Goal: Information Seeking & Learning: Find specific fact

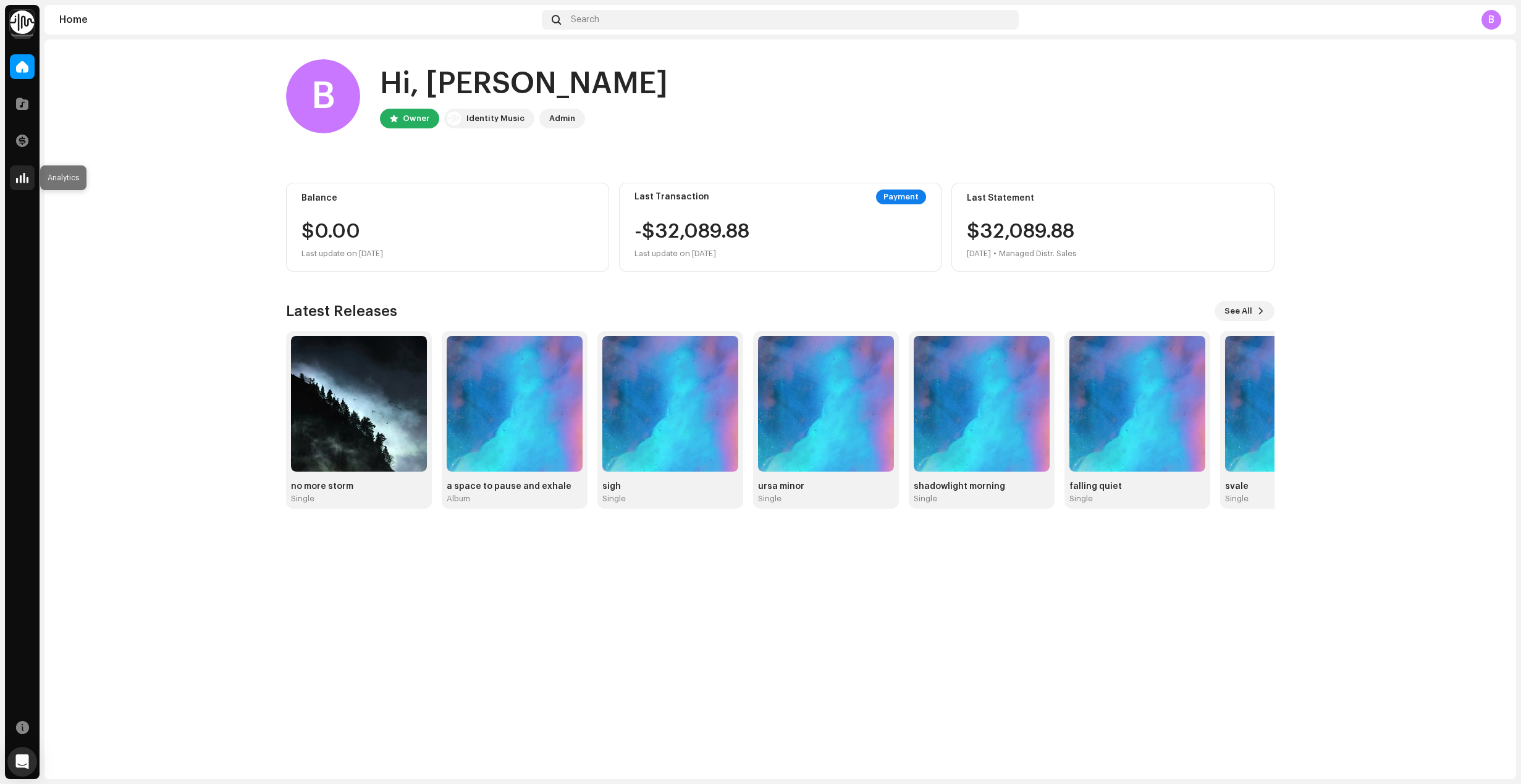
click at [26, 174] on span at bounding box center [22, 177] width 12 height 10
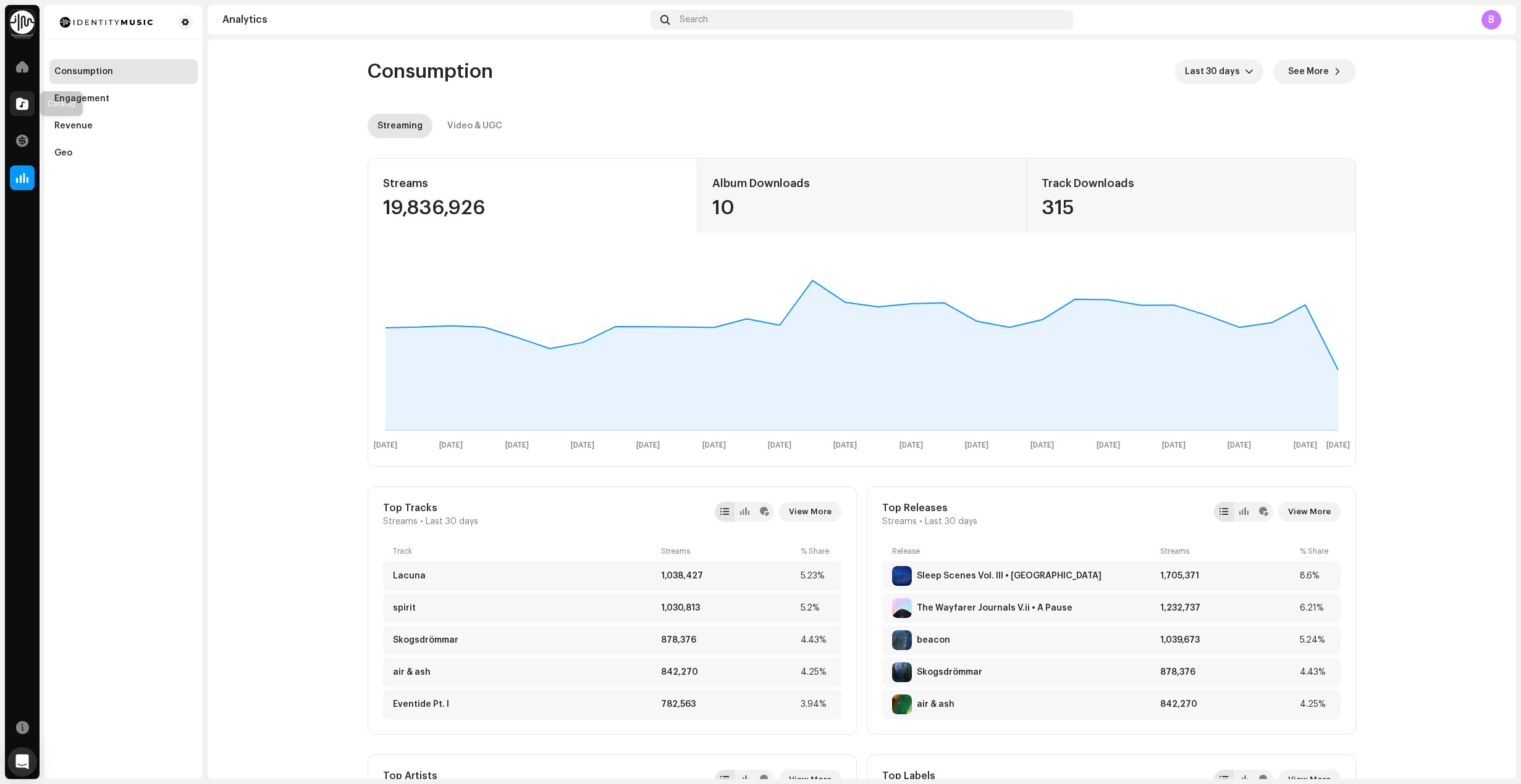
click at [17, 113] on div at bounding box center [22, 104] width 25 height 25
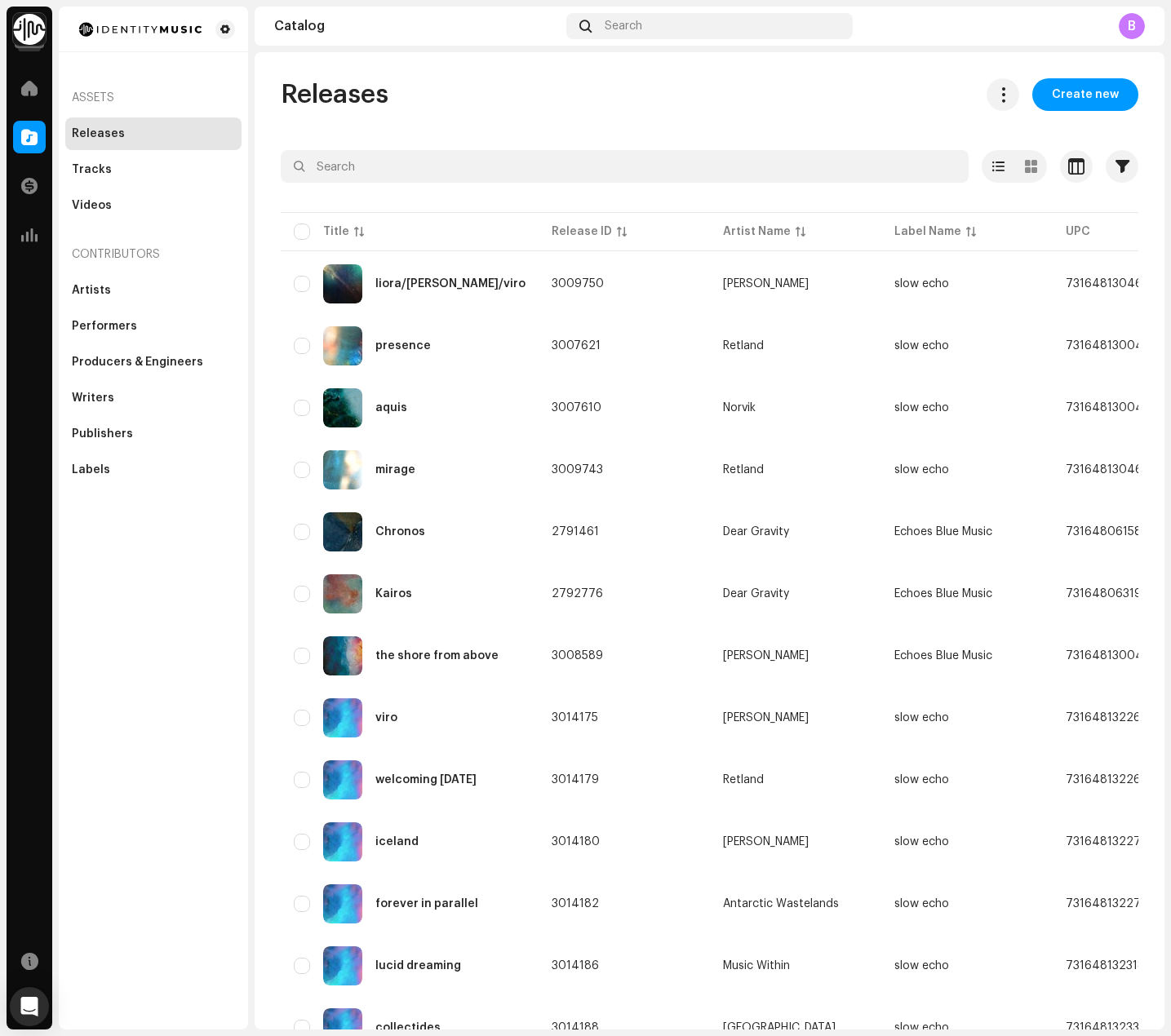
scroll to position [763, 0]
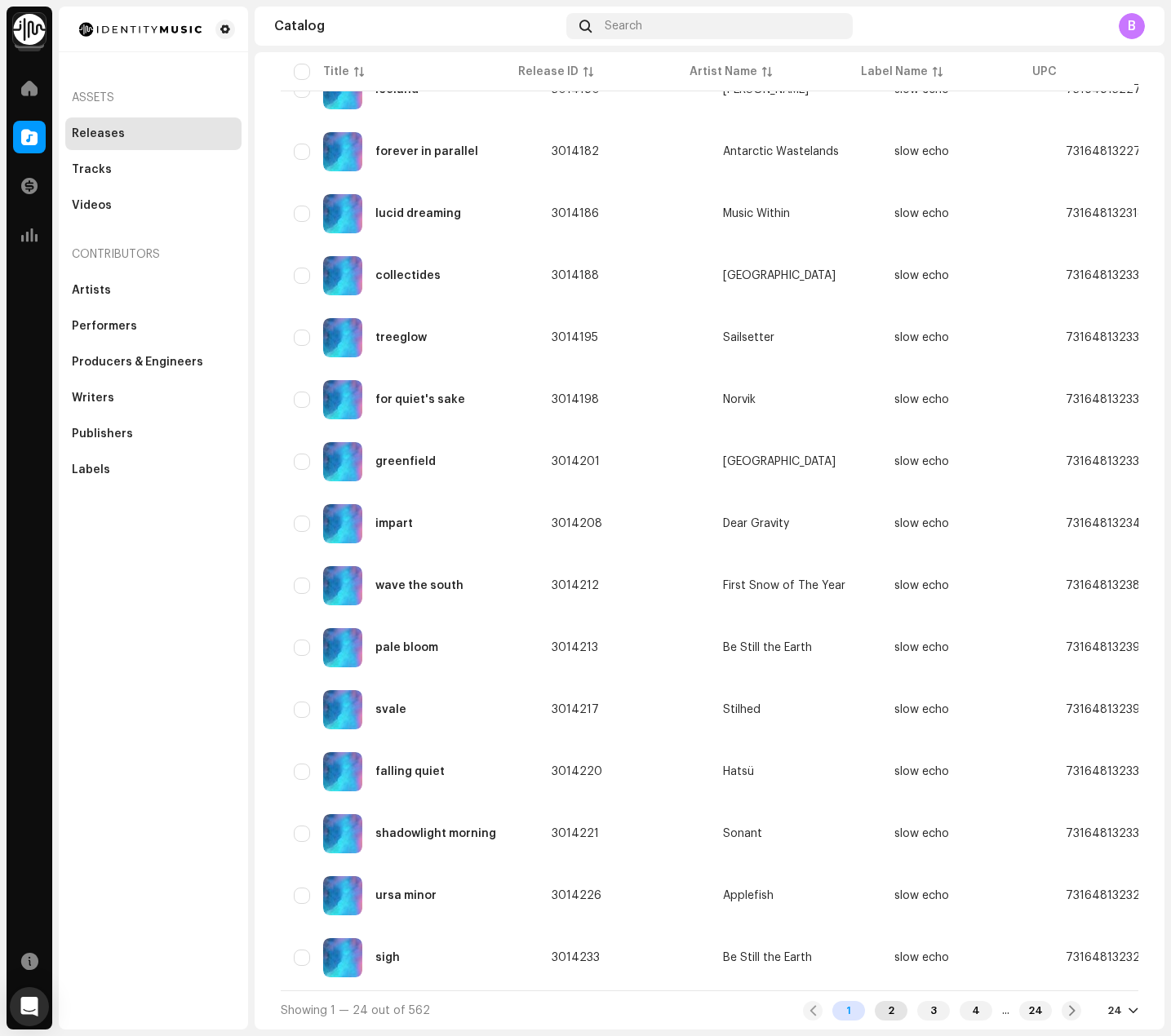
click at [876, 1012] on div "2" at bounding box center [891, 1011] width 33 height 19
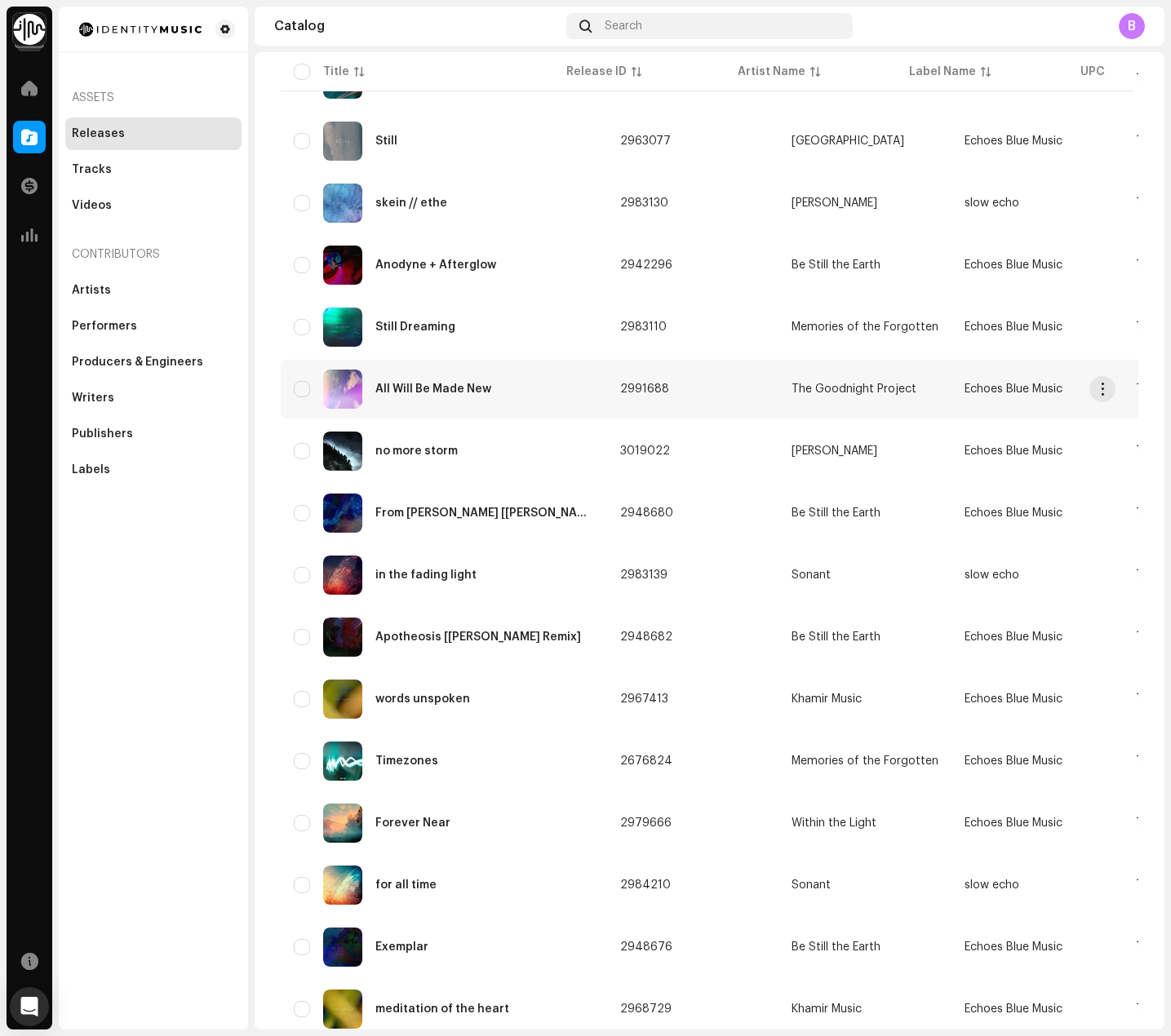
scroll to position [647, 0]
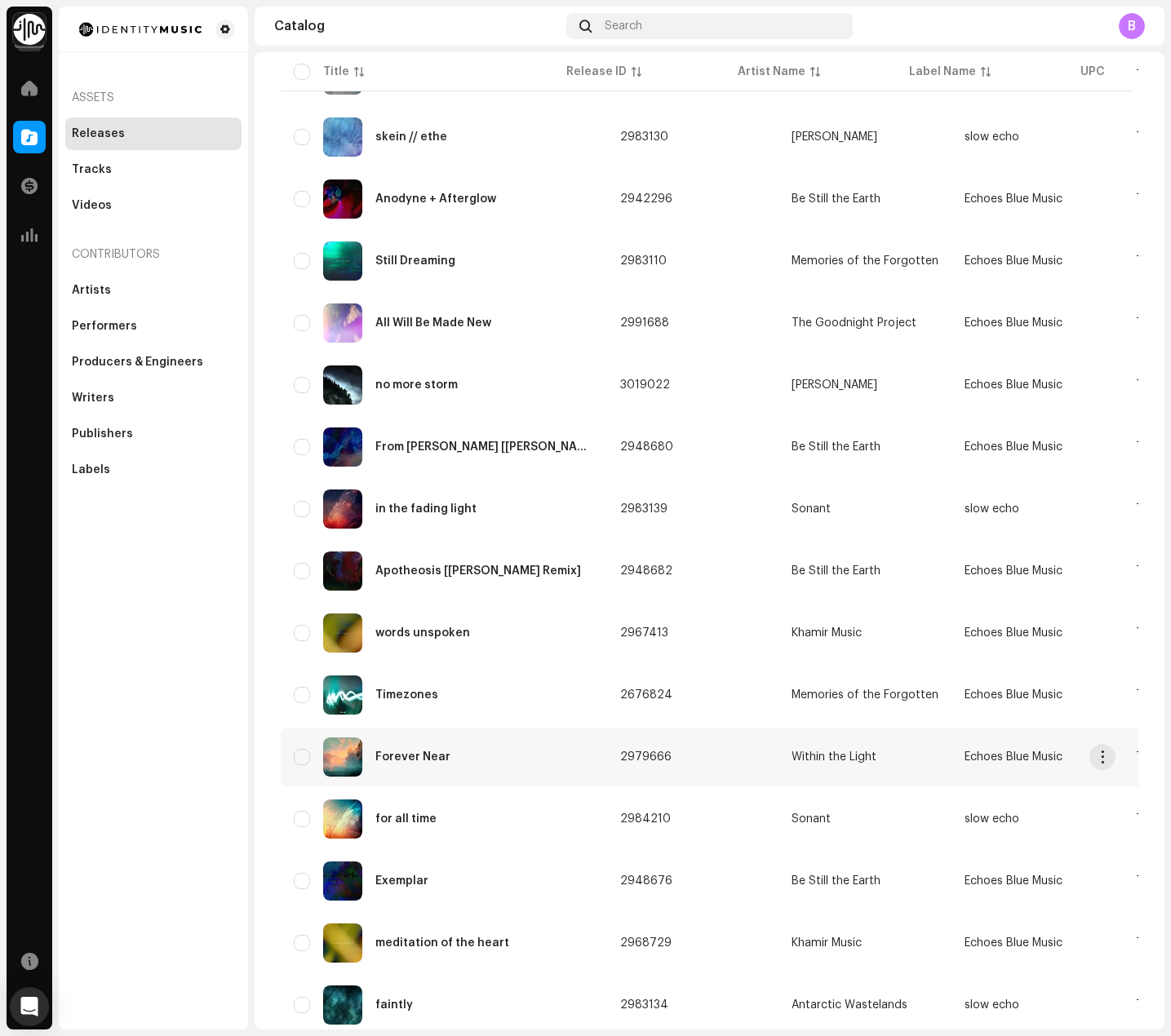
click at [502, 757] on div "Forever Near" at bounding box center [444, 757] width 300 height 39
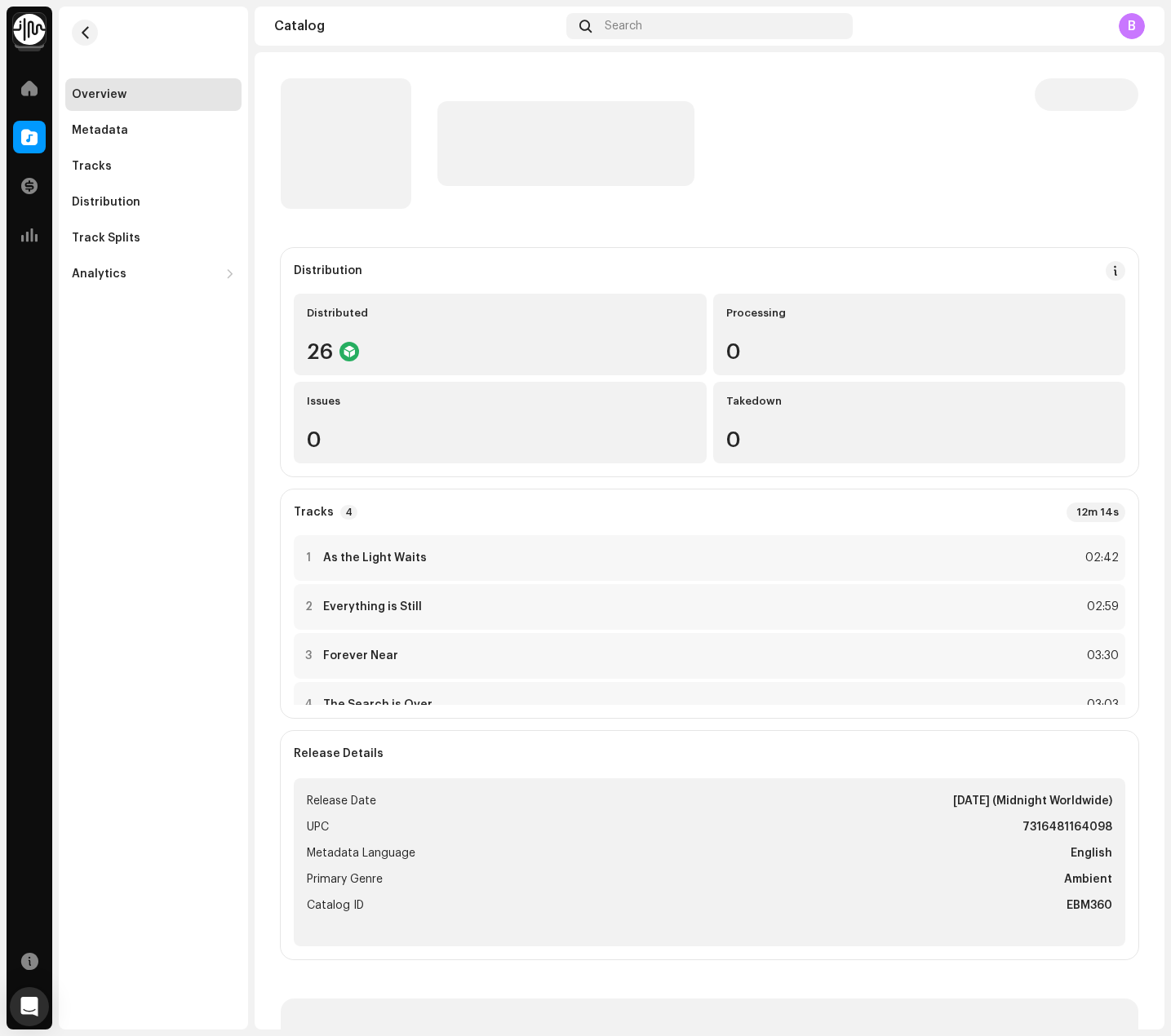
click at [1081, 830] on strong "7316481164098" at bounding box center [1067, 826] width 90 height 19
copy strong "7316481164098"
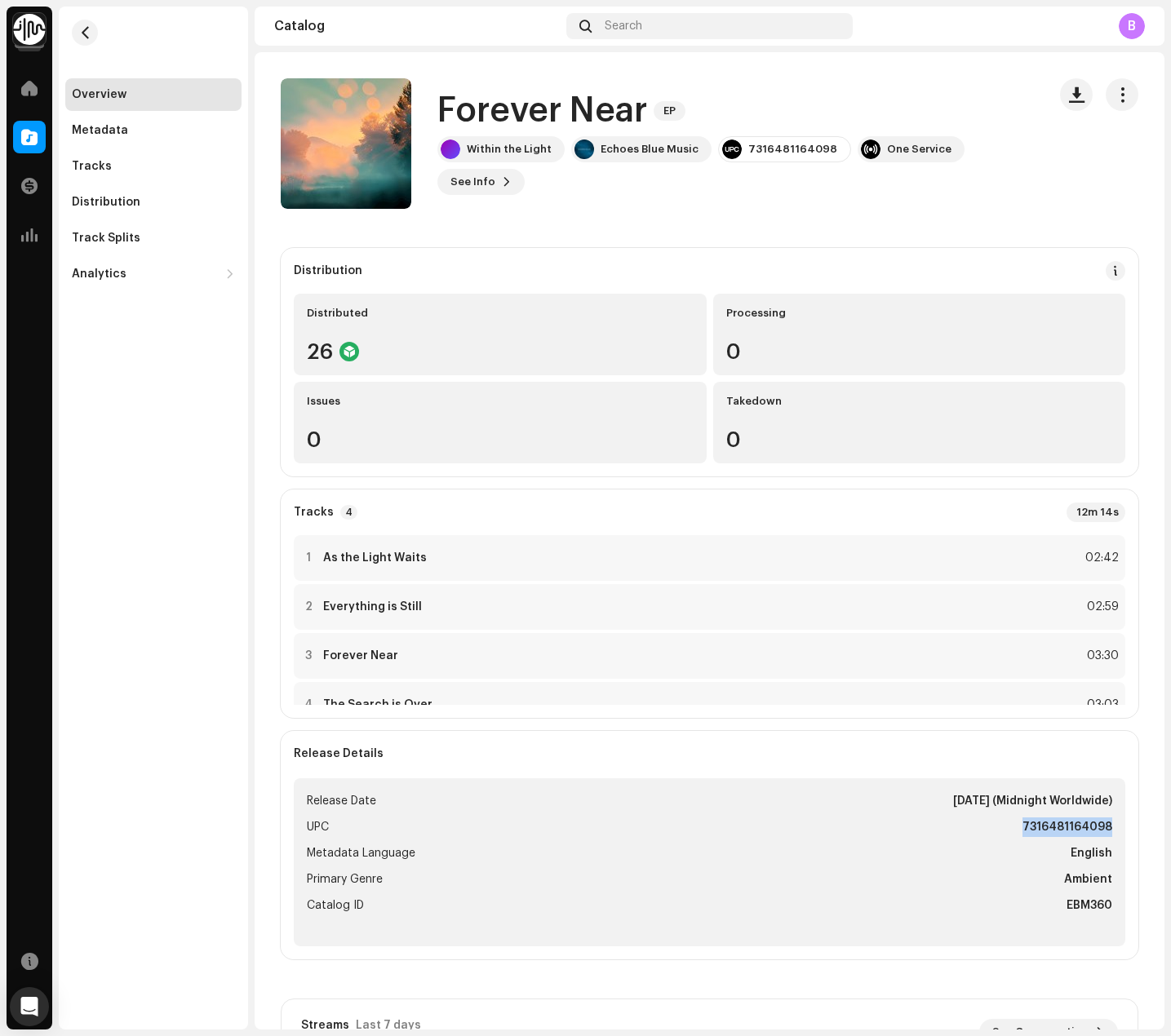
scroll to position [3, 0]
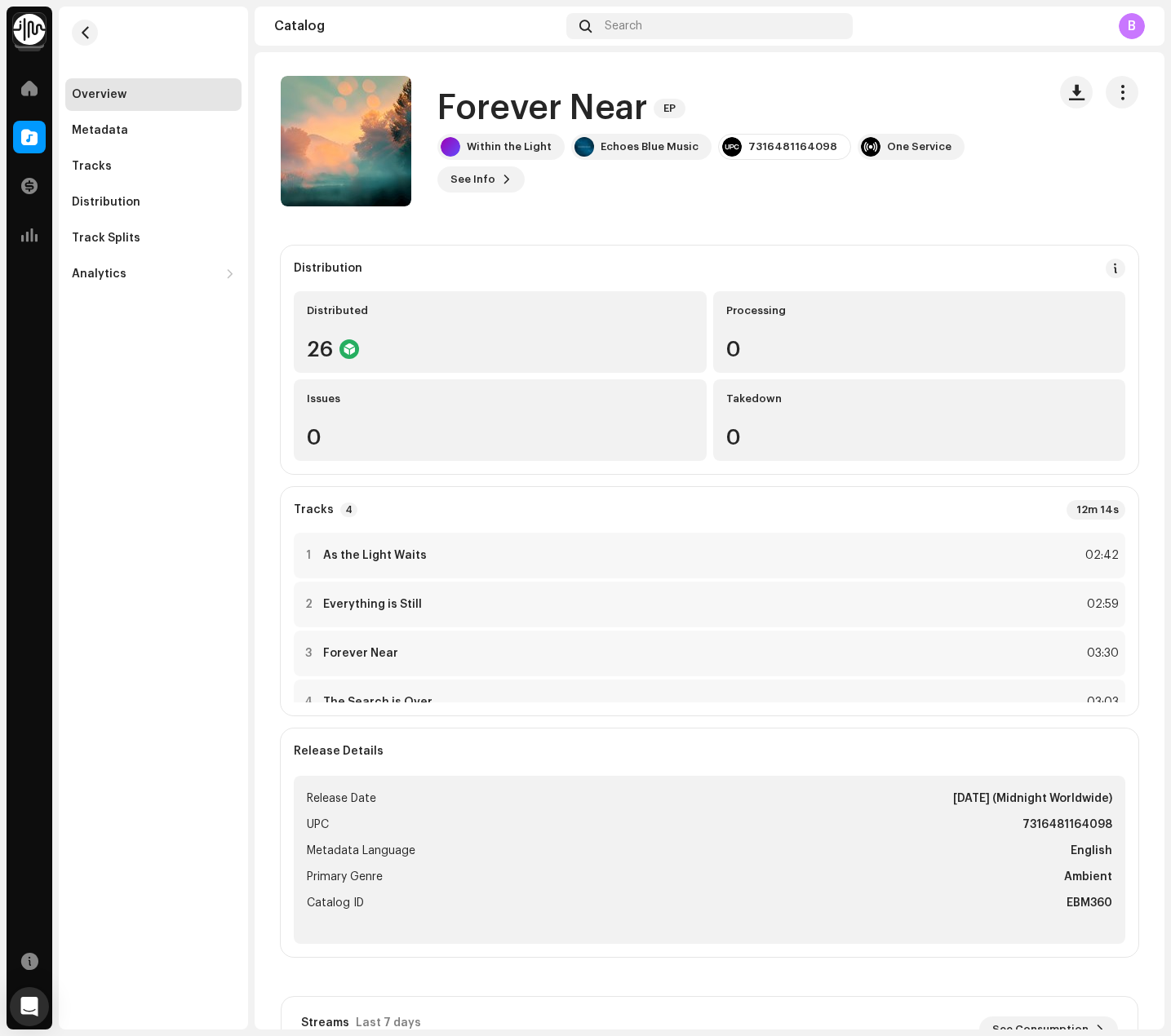
click at [1066, 906] on strong "EBM360" at bounding box center [1089, 902] width 46 height 19
copy strong "EBM360"
click at [185, 173] on div "Tracks" at bounding box center [153, 166] width 177 height 33
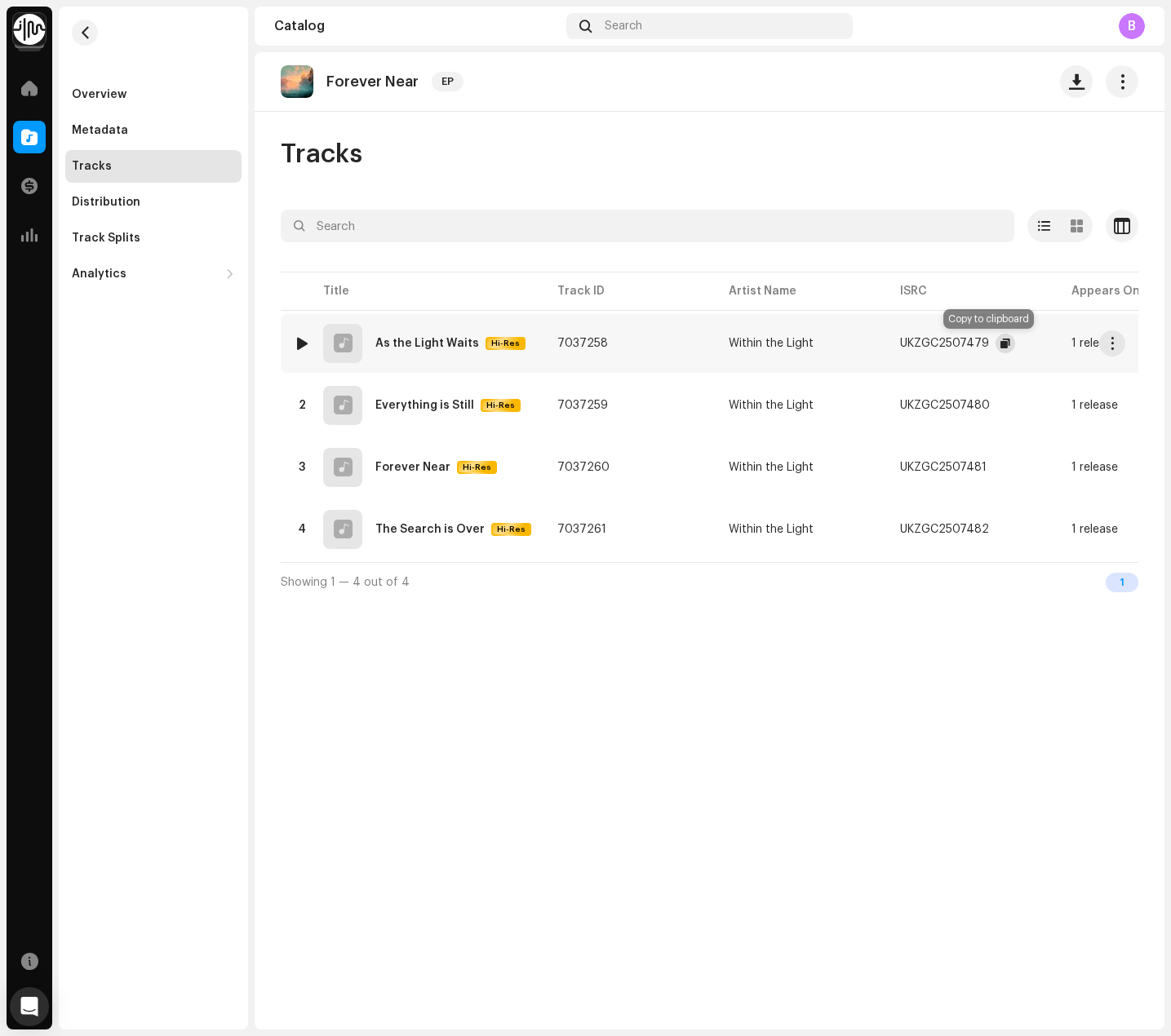
click at [1000, 339] on span "button" at bounding box center [1005, 343] width 10 height 13
click at [84, 28] on span "button" at bounding box center [85, 32] width 12 height 13
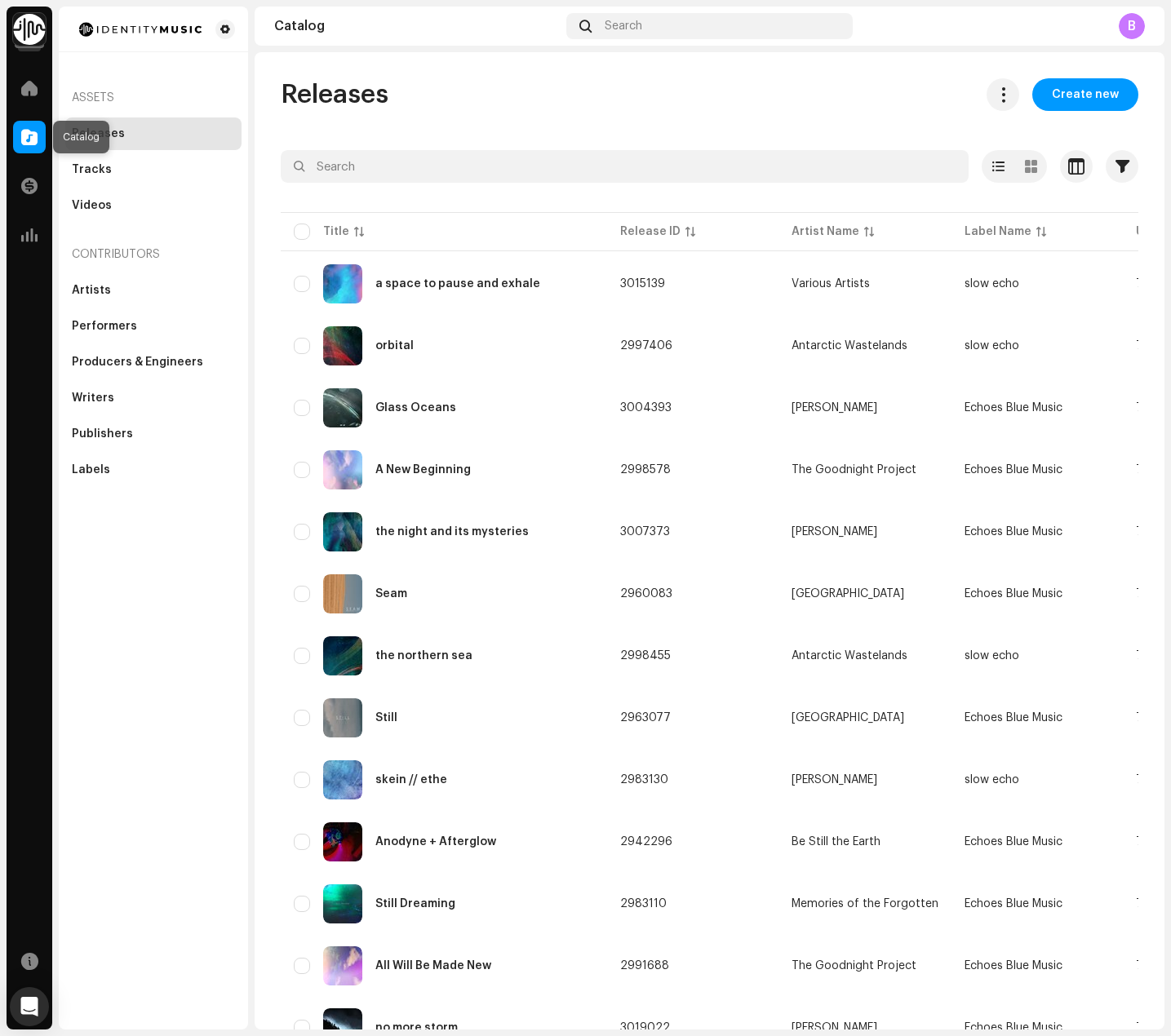
click at [34, 142] on span at bounding box center [29, 136] width 16 height 13
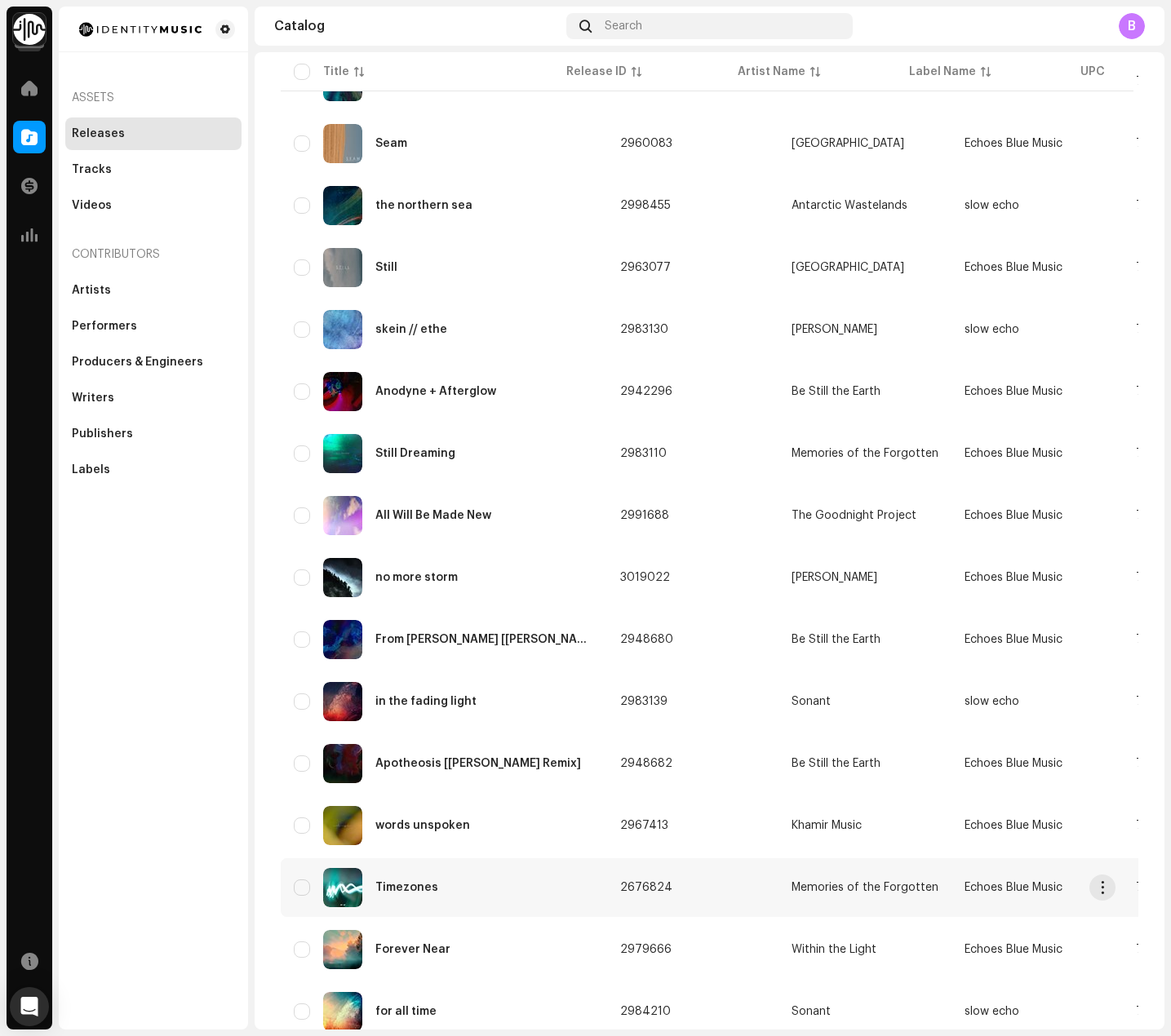
click at [526, 886] on div "Timezones" at bounding box center [444, 887] width 300 height 39
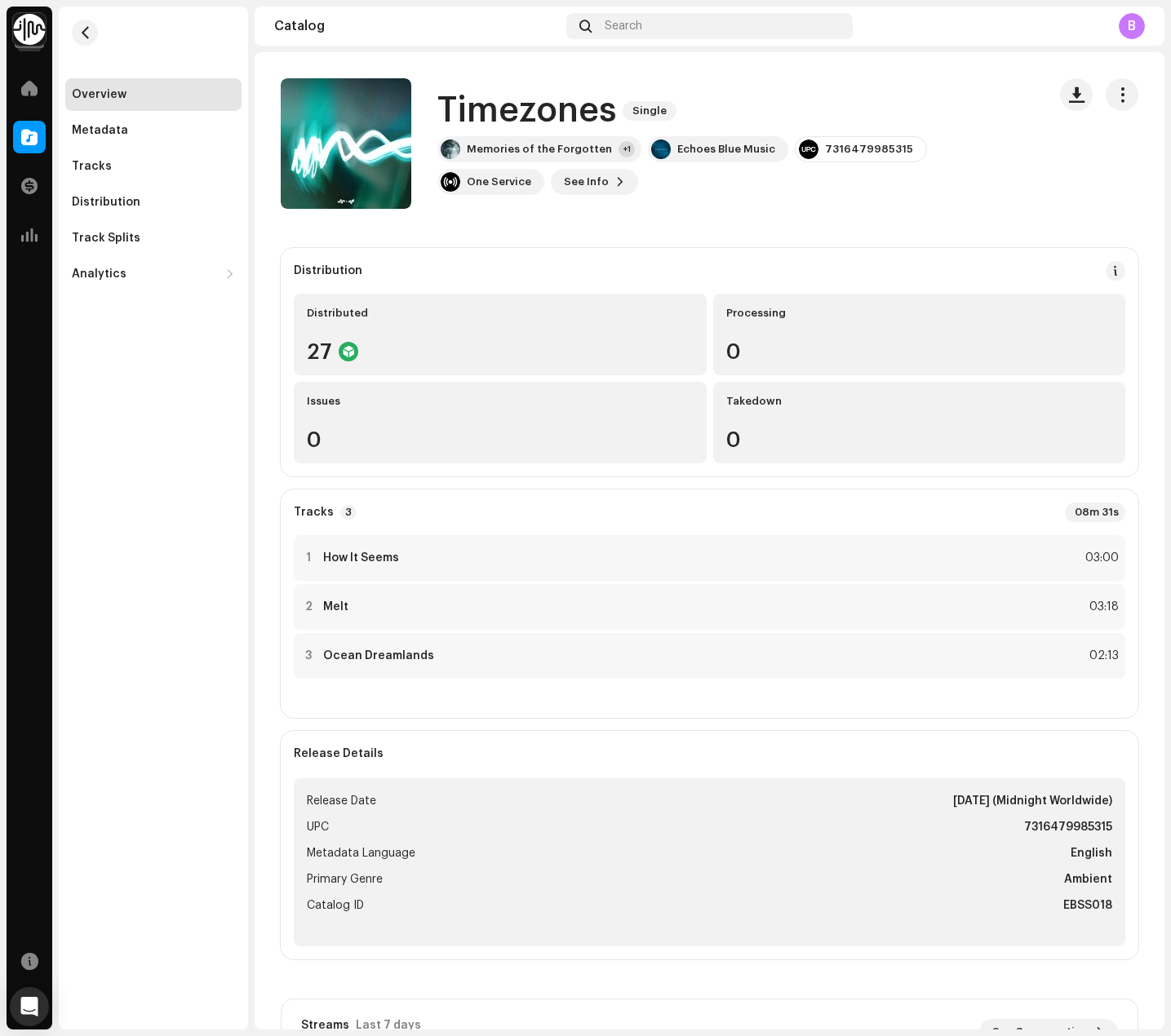
click at [851, 128] on div "Timezones Single" at bounding box center [736, 111] width 596 height 37
click at [842, 150] on div "7316479985315" at bounding box center [869, 149] width 88 height 13
drag, startPoint x: 842, startPoint y: 150, endPoint x: 1129, endPoint y: 289, distance: 318.9
click at [843, 150] on div "7316479985315" at bounding box center [869, 149] width 88 height 13
copy div "7316479985315"
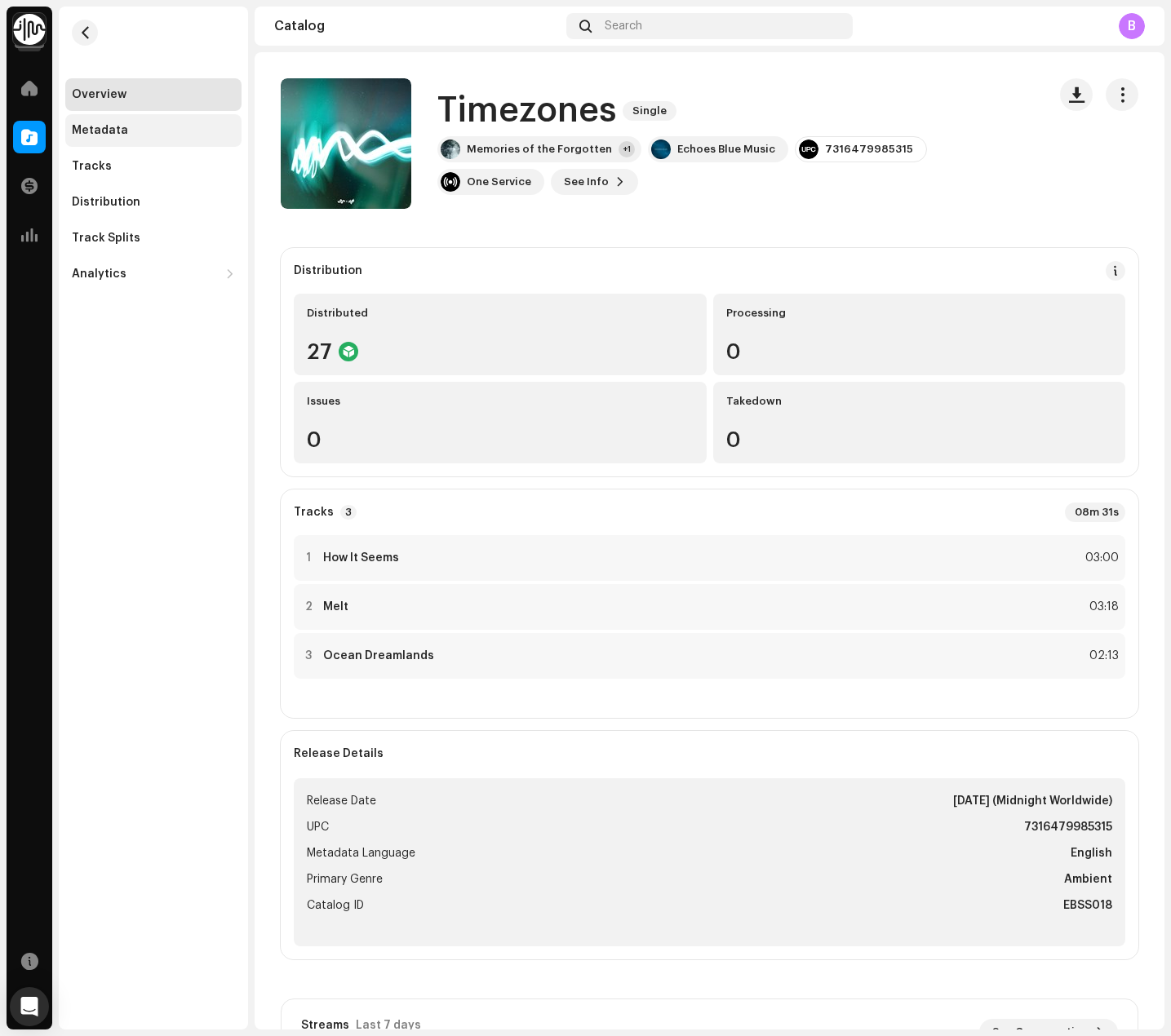
click at [141, 125] on div "Metadata" at bounding box center [153, 130] width 163 height 13
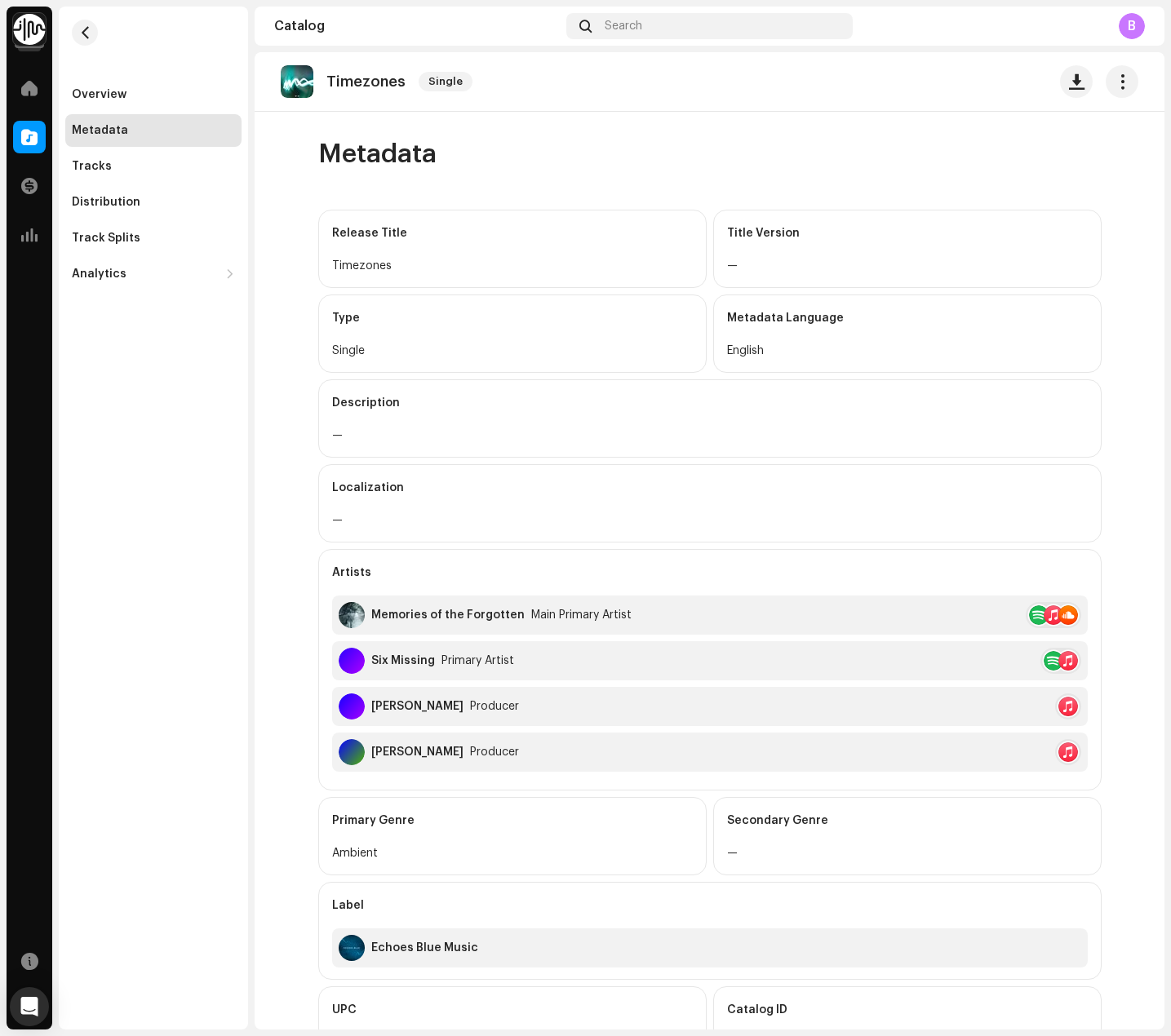
scroll to position [159, 0]
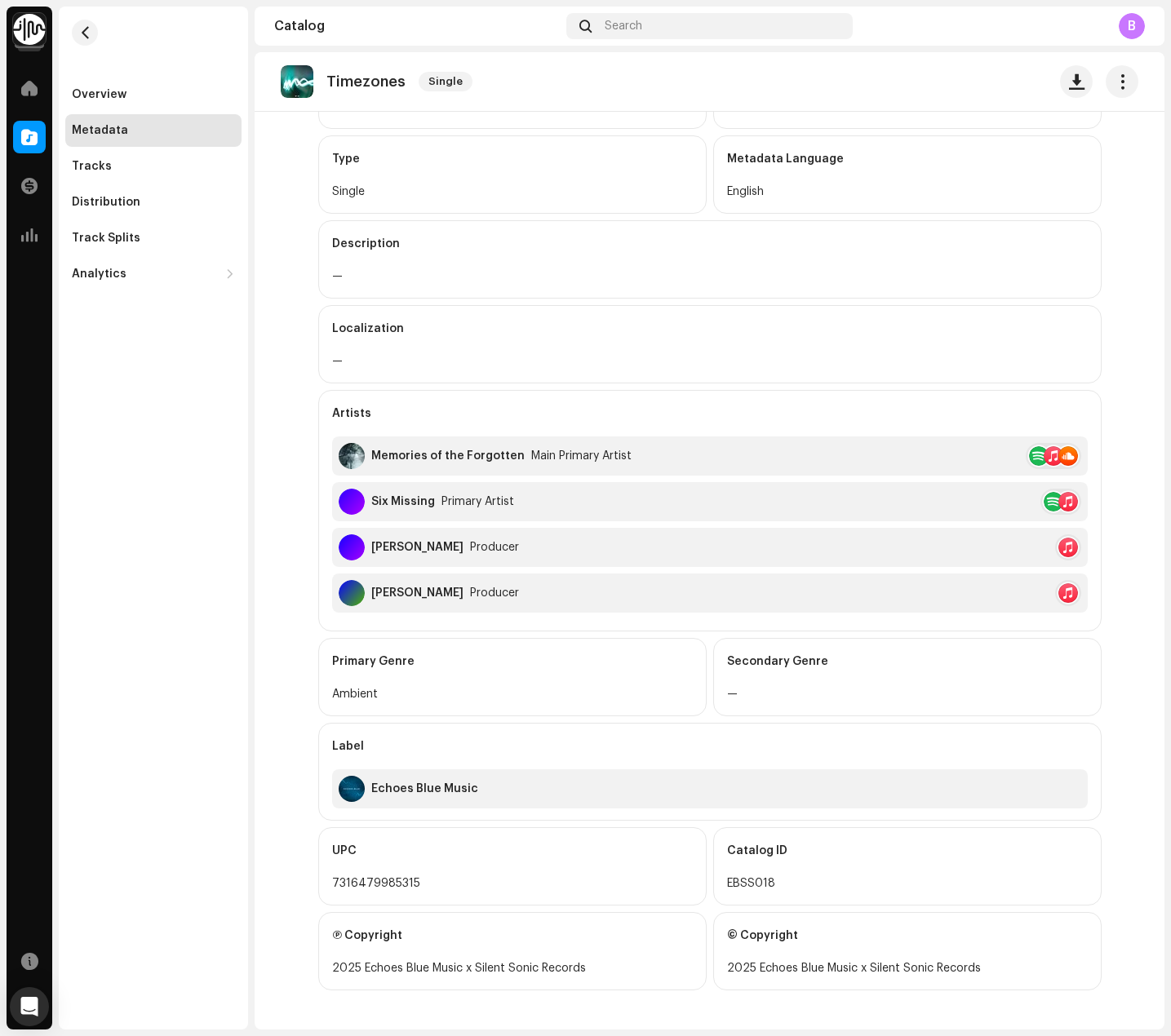
click at [735, 884] on div "EBSS018" at bounding box center [907, 883] width 361 height 19
copy div "EBSS018"
click at [97, 163] on div "Tracks" at bounding box center [91, 166] width 40 height 13
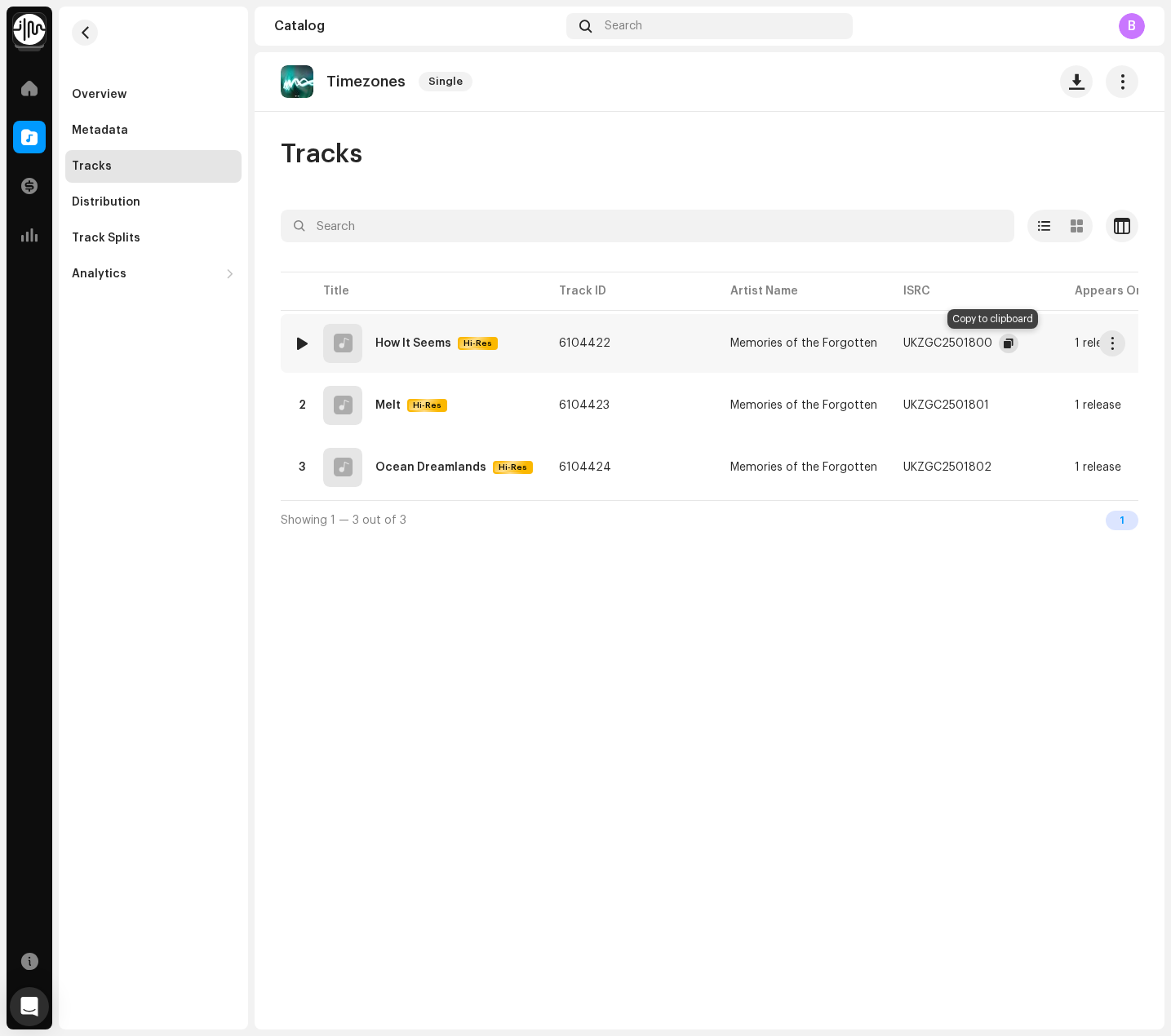
drag, startPoint x: 994, startPoint y: 345, endPoint x: 1098, endPoint y: 370, distance: 107.0
click at [1004, 345] on span "button" at bounding box center [1009, 343] width 10 height 13
